Goal: Task Accomplishment & Management: Manage account settings

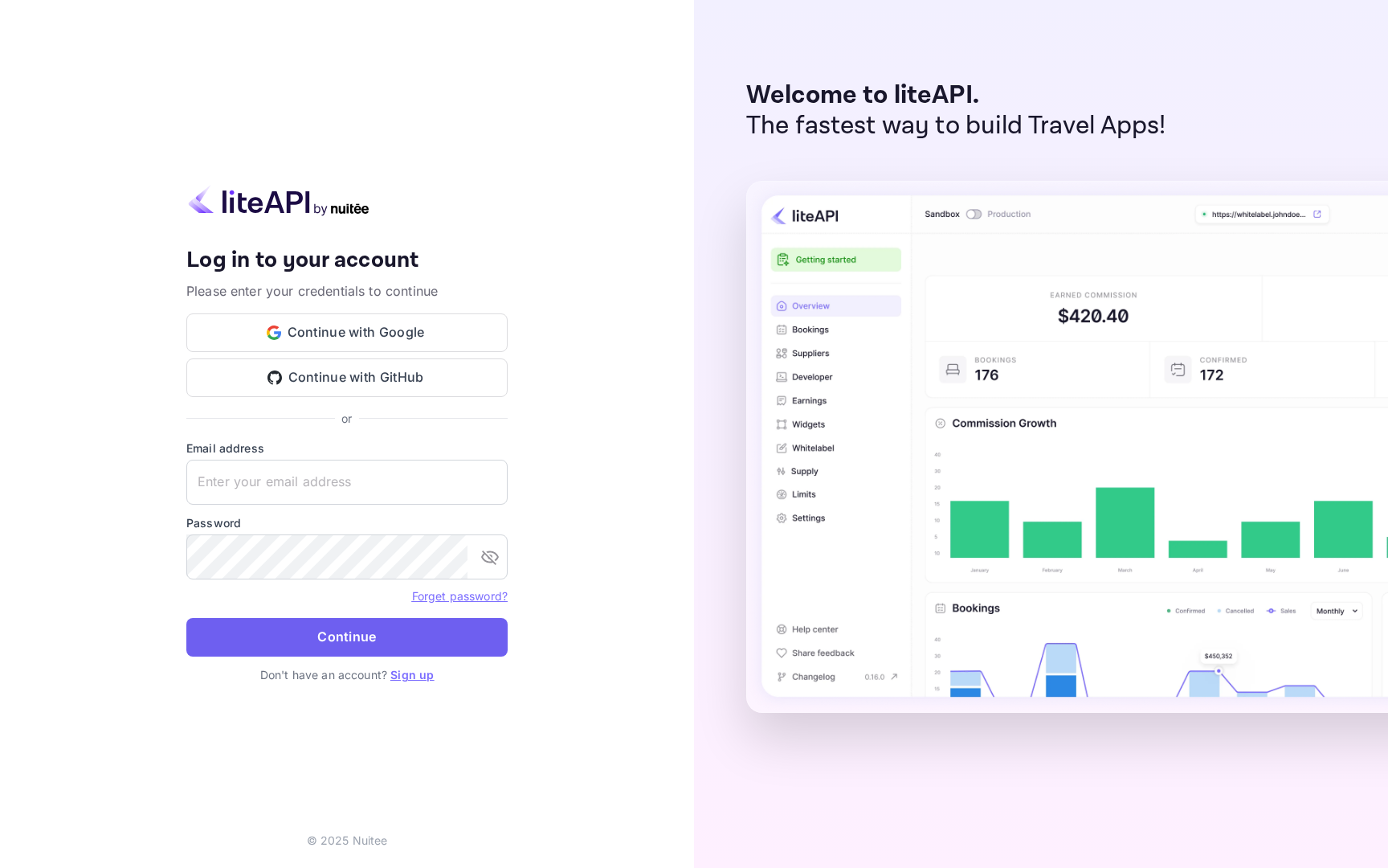
type input "[EMAIL_ADDRESS][DOMAIN_NAME]"
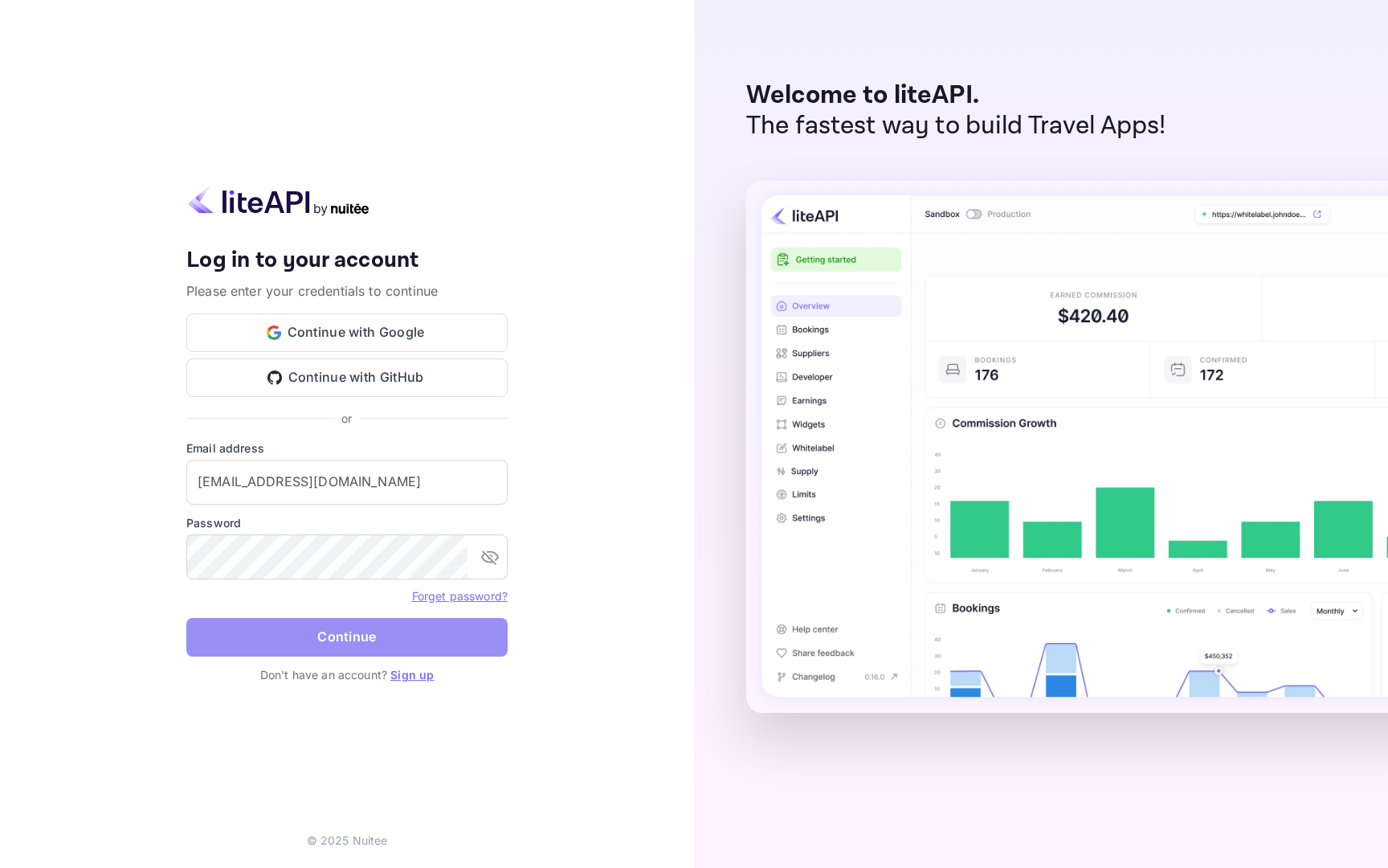
click at [352, 642] on button "Continue" at bounding box center [347, 636] width 322 height 38
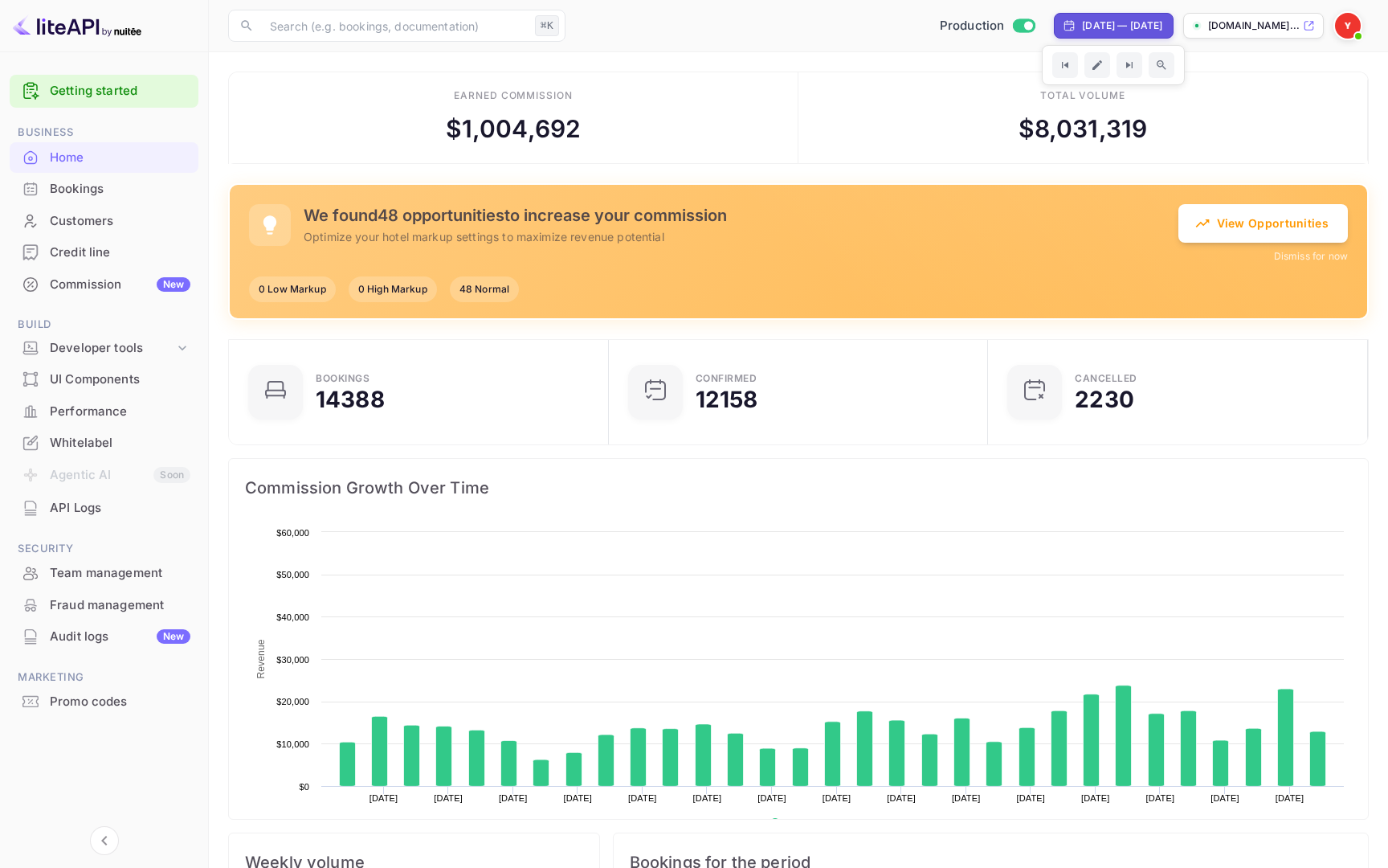
scroll to position [261, 370]
click at [1214, 24] on p "[DOMAIN_NAME]..." at bounding box center [1254, 26] width 92 height 15
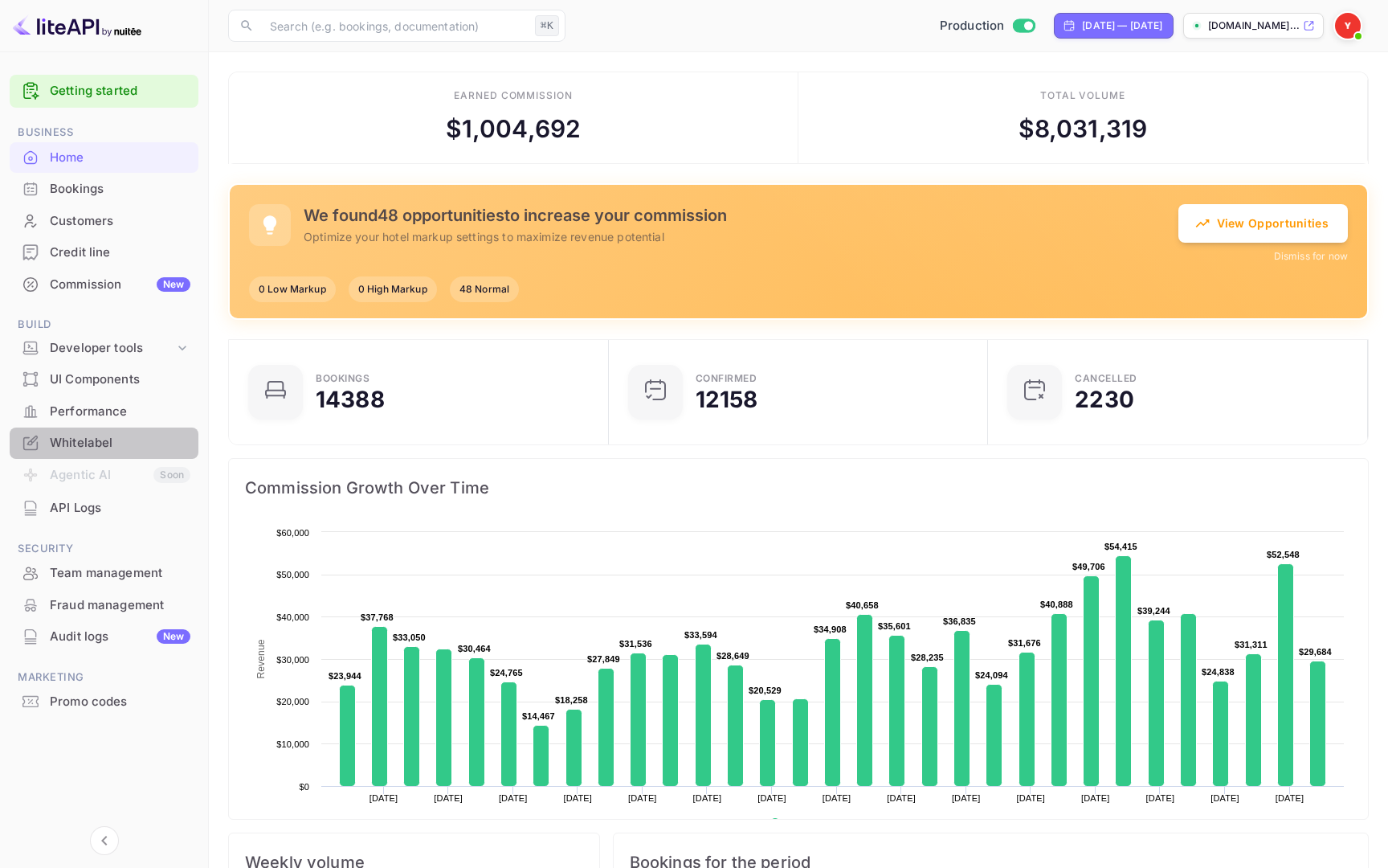
click at [100, 448] on div "Whitelabel" at bounding box center [120, 443] width 140 height 19
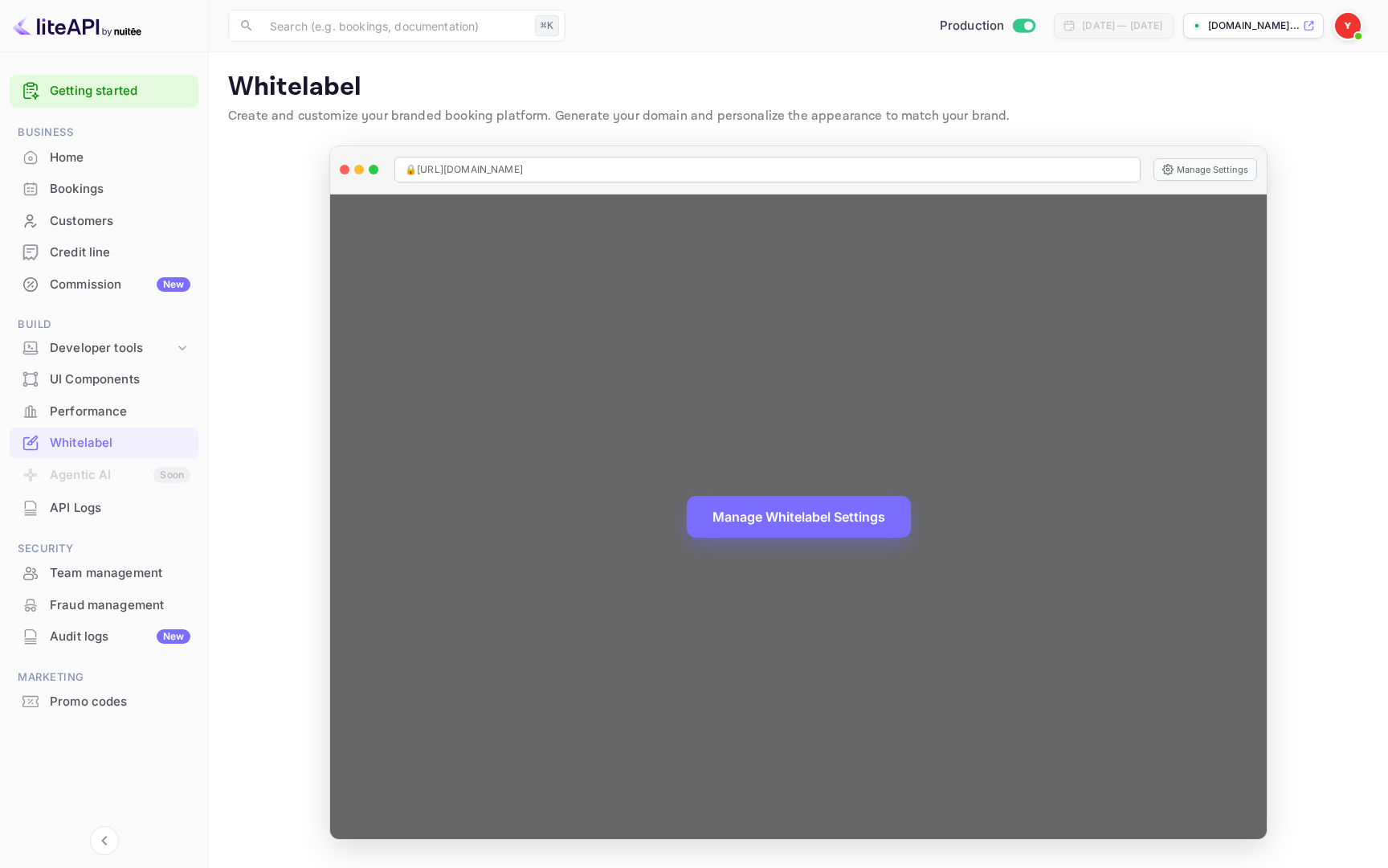
click at [1125, 269] on div "Manage Whitelabel Settings" at bounding box center [798, 516] width 936 height 644
click at [805, 534] on button "Manage Whitelabel Settings" at bounding box center [799, 515] width 224 height 42
click at [816, 682] on div "Manage Whitelabel Settings" at bounding box center [798, 516] width 936 height 644
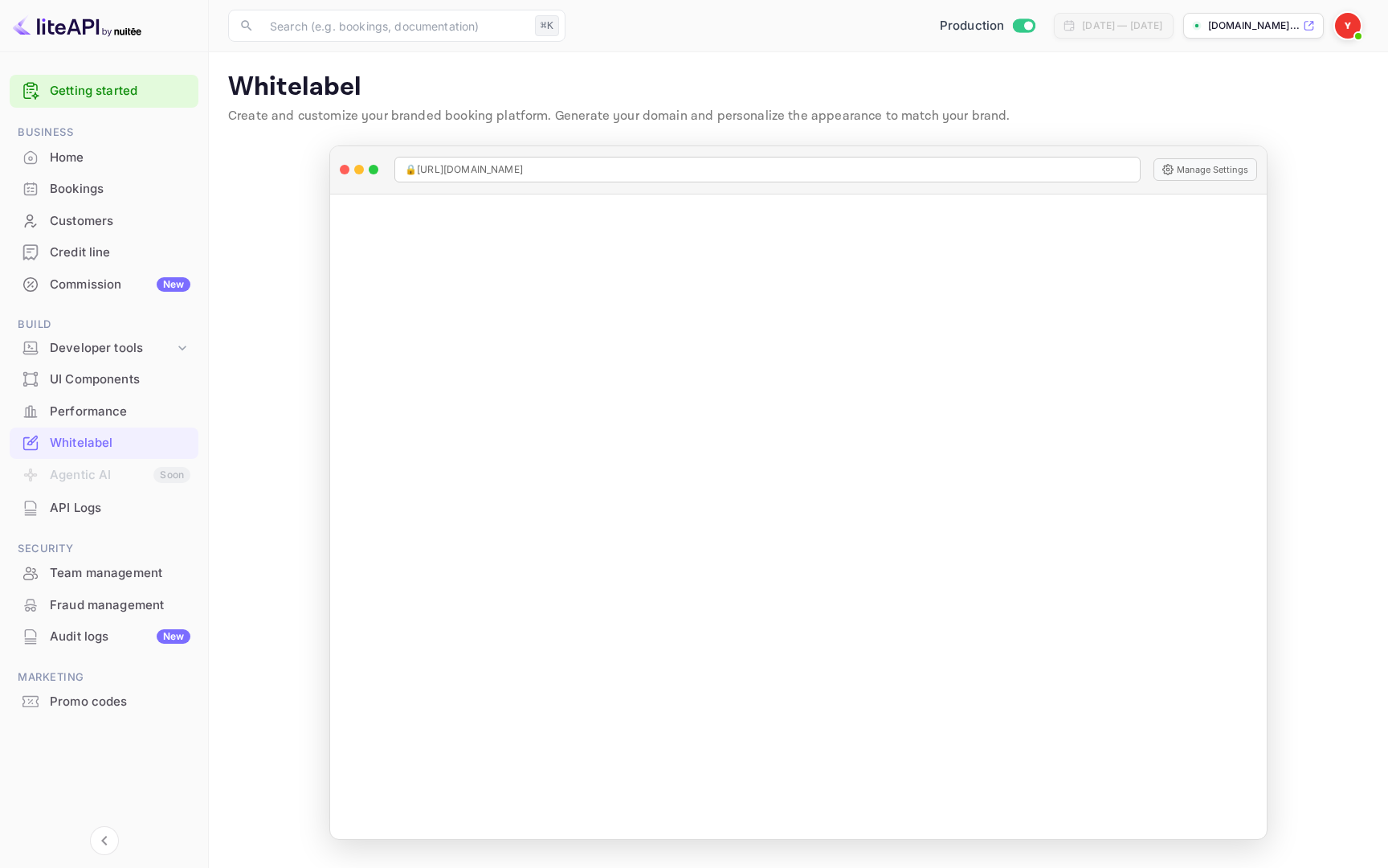
click at [1208, 28] on p "[DOMAIN_NAME]..." at bounding box center [1254, 26] width 92 height 15
